Goal: Information Seeking & Learning: Learn about a topic

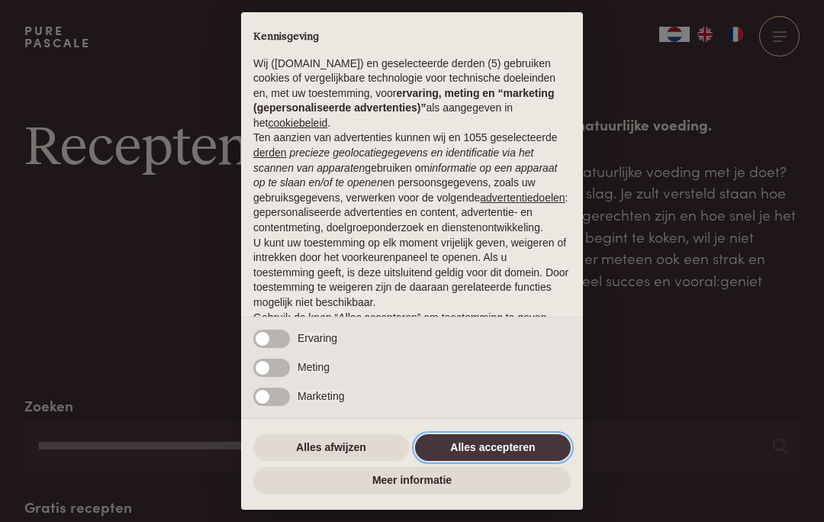
click at [458, 439] on button "Alles accepteren" at bounding box center [493, 447] width 156 height 27
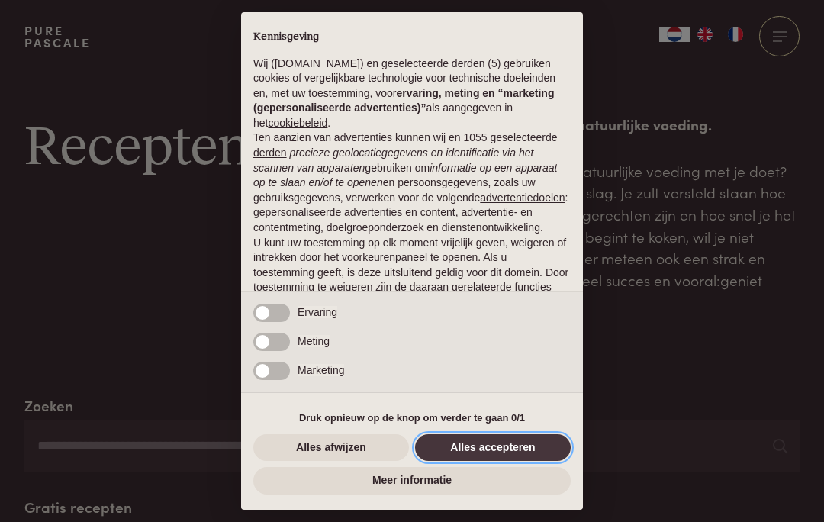
scroll to position [81, 0]
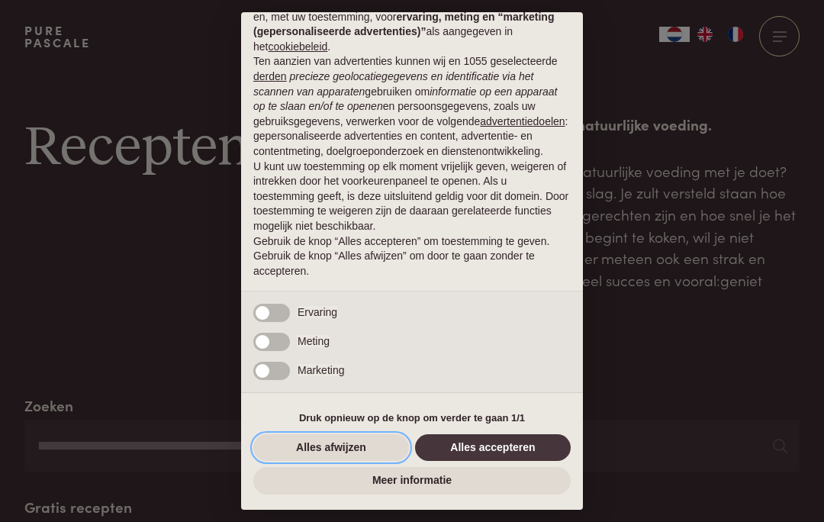
click at [340, 442] on button "Alles afwijzen" at bounding box center [331, 447] width 156 height 27
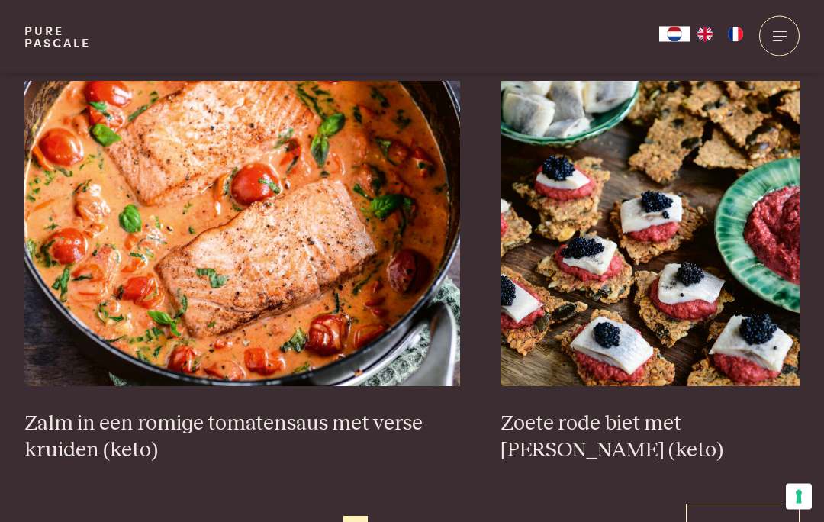
scroll to position [2675, 0]
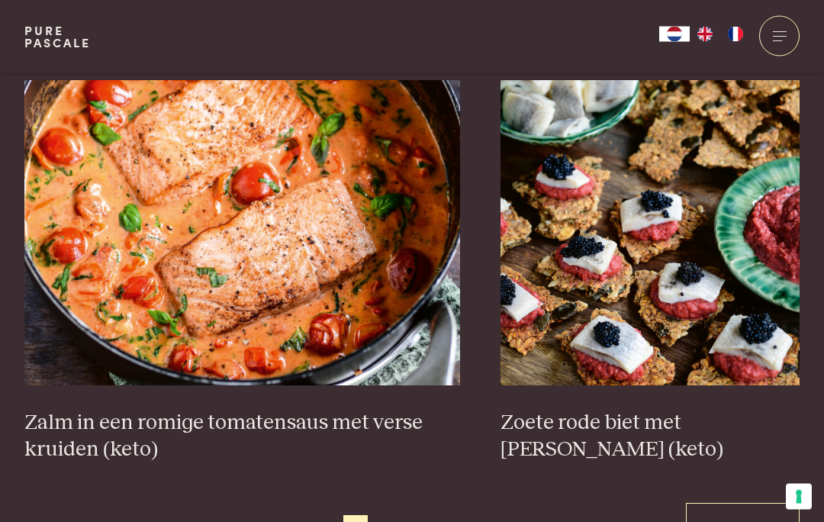
click at [722, 503] on link "Volgende" at bounding box center [743, 527] width 114 height 48
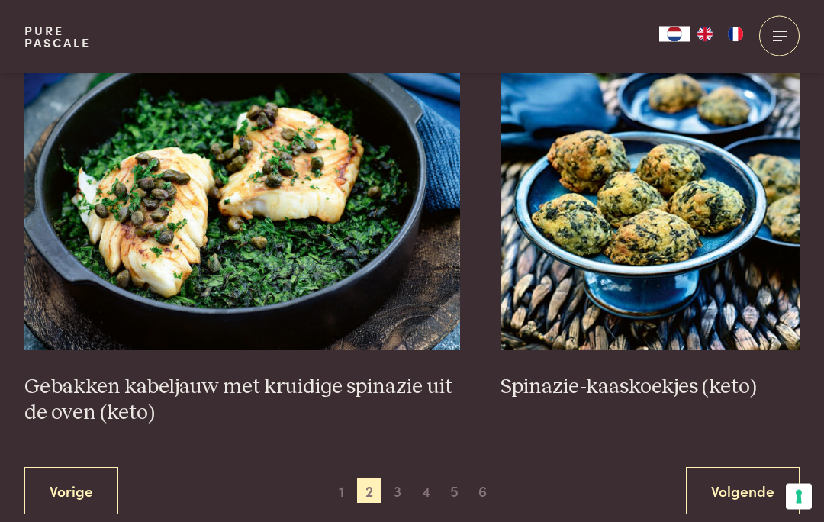
scroll to position [2686, 0]
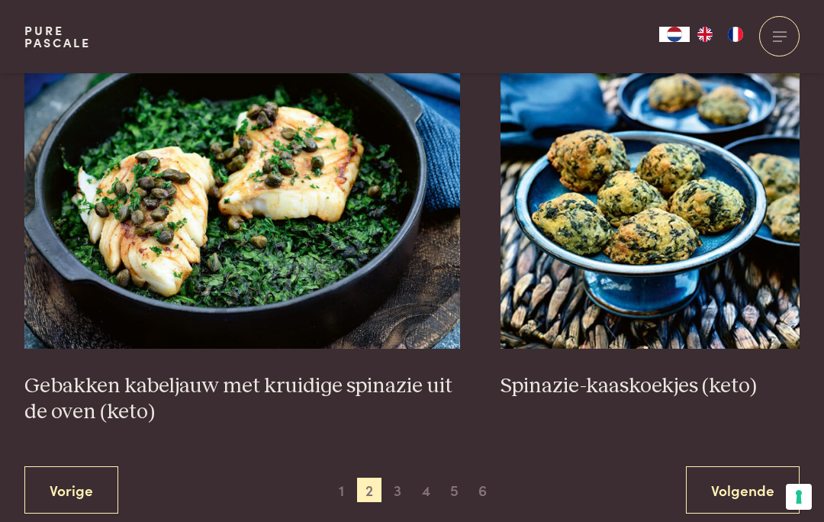
click at [719, 478] on link "Volgende" at bounding box center [743, 490] width 114 height 48
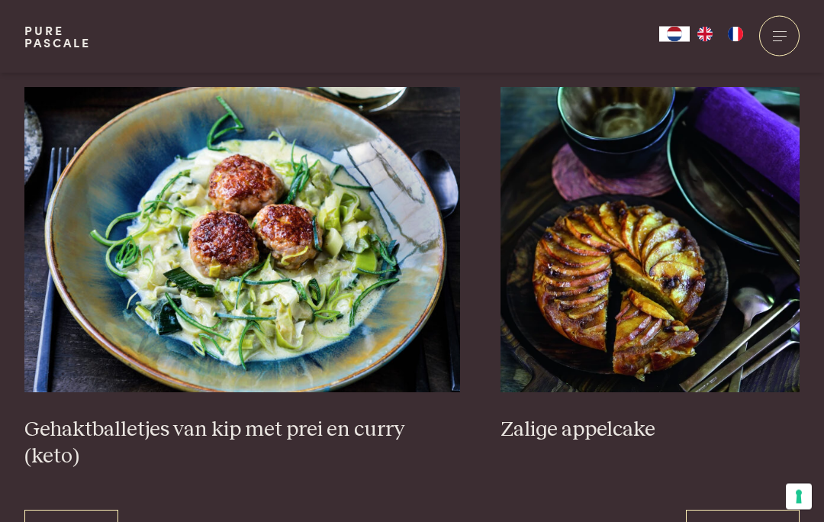
scroll to position [2723, 0]
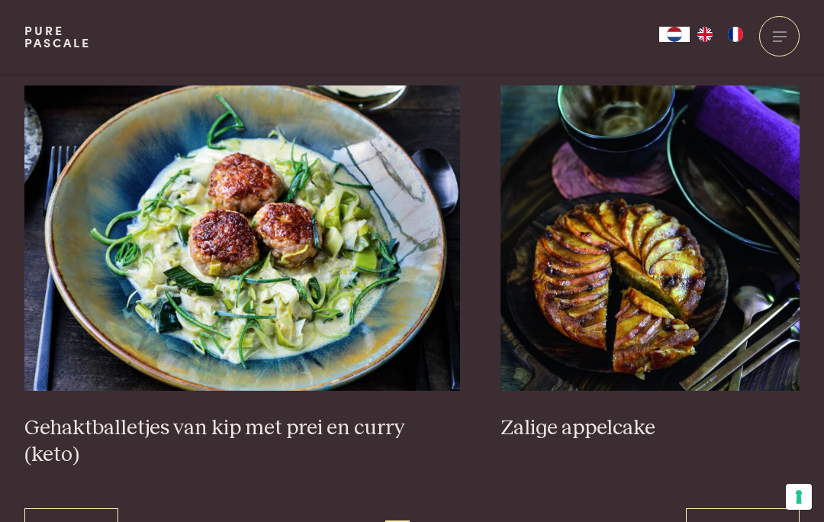
click at [725, 508] on link "Volgende" at bounding box center [743, 532] width 114 height 48
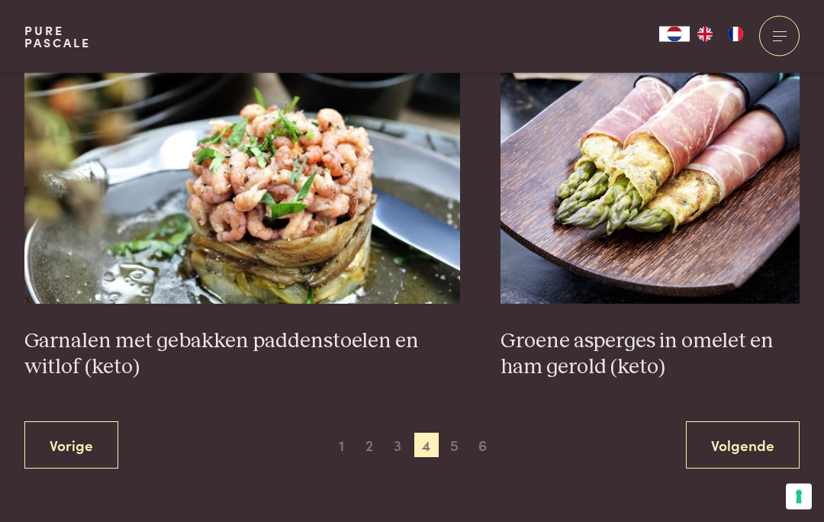
scroll to position [2732, 0]
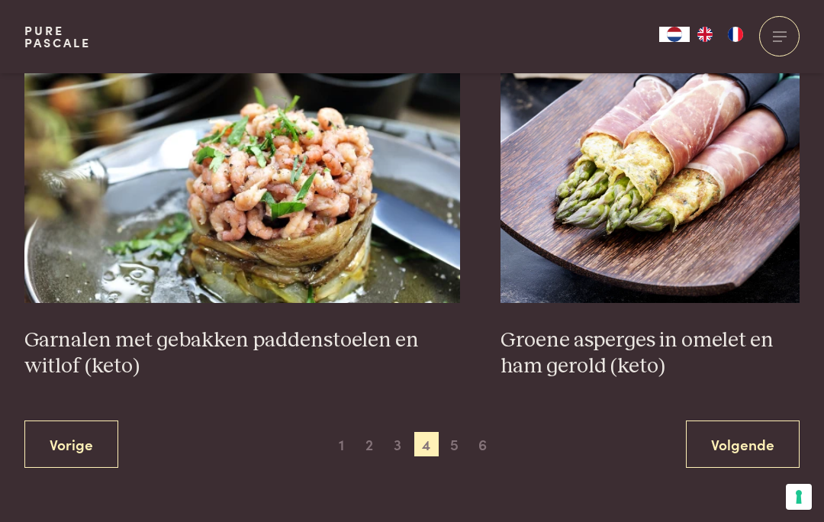
click at [735, 439] on link "Volgende" at bounding box center [743, 444] width 114 height 48
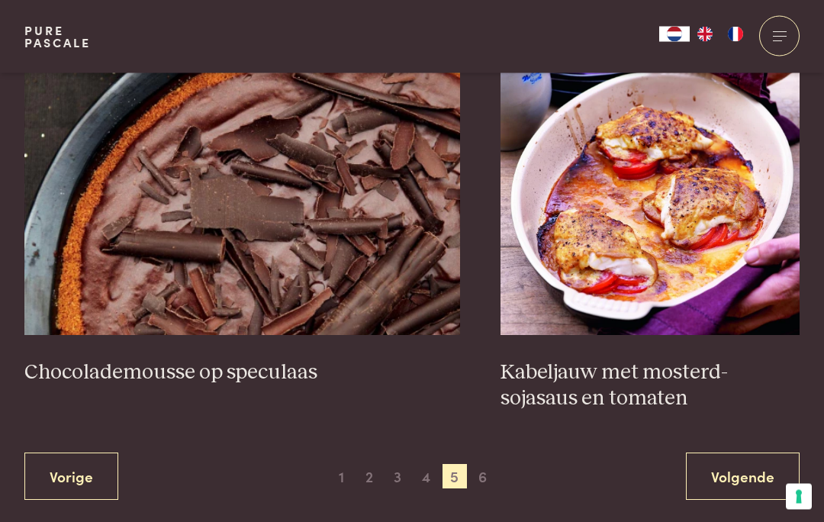
scroll to position [2753, 0]
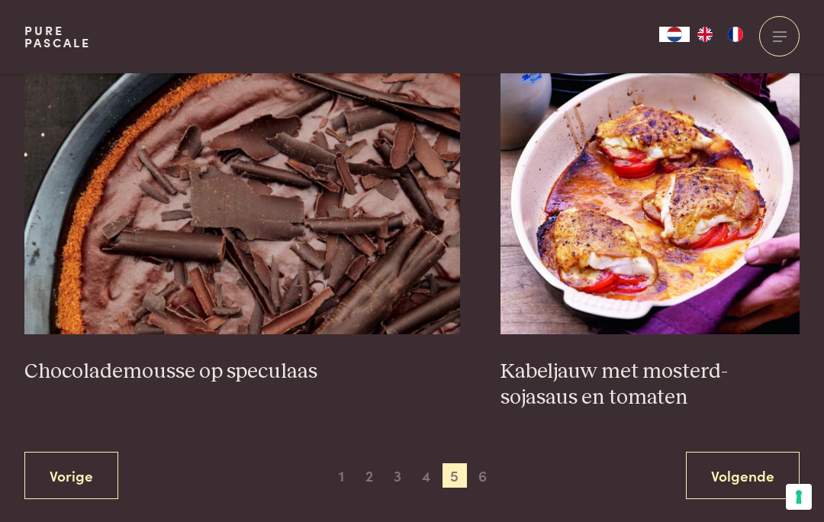
click at [630, 366] on h3 "Kabeljauw met mosterd-sojasaus en tomaten" at bounding box center [649, 385] width 299 height 53
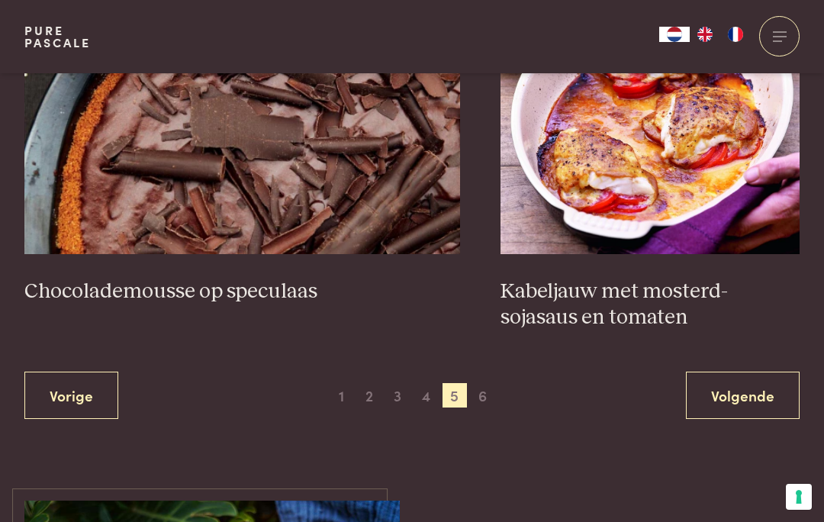
scroll to position [2830, 0]
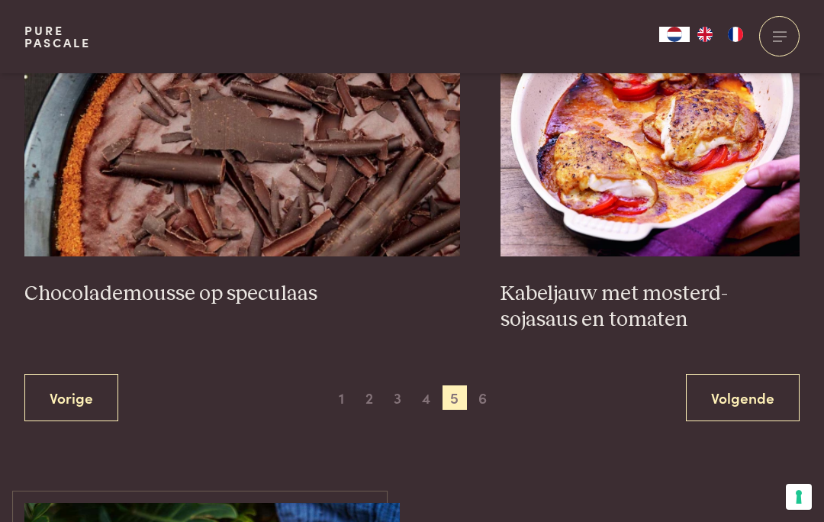
click at [743, 401] on link "Volgende" at bounding box center [743, 398] width 114 height 48
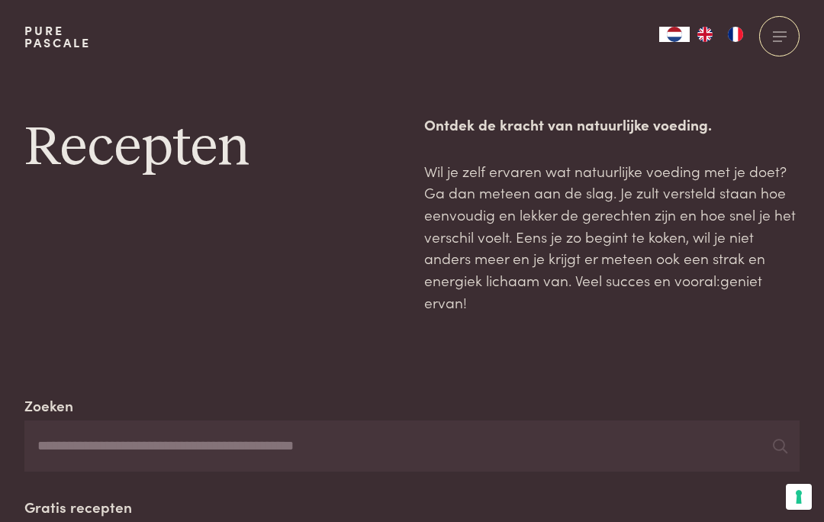
click at [783, 38] on div at bounding box center [779, 36] width 40 height 40
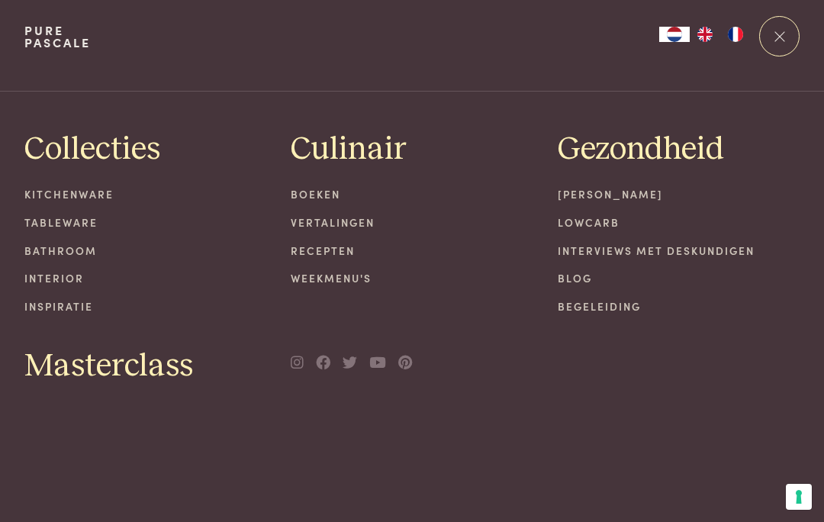
click at [322, 281] on link "Weekmenu's" at bounding box center [412, 278] width 243 height 16
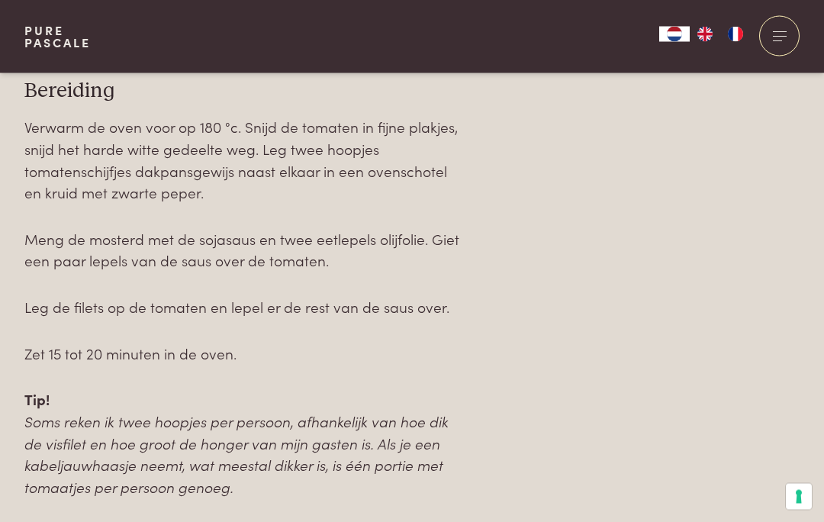
scroll to position [1594, 0]
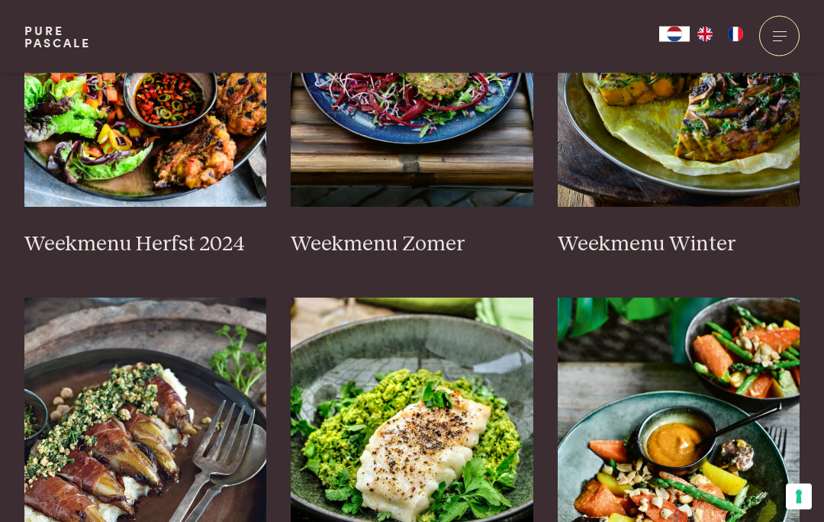
scroll to position [586, 0]
click at [85, 221] on link "Weekmenu Herfst 2024" at bounding box center [145, 79] width 243 height 355
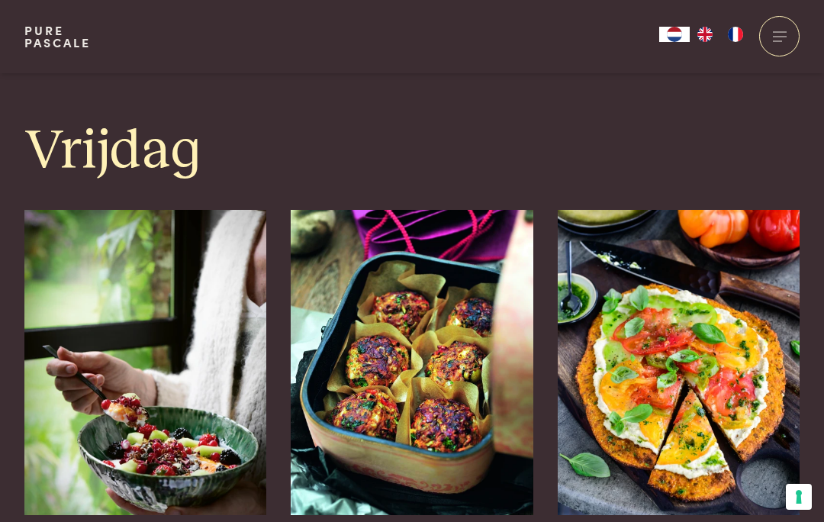
scroll to position [3141, 0]
